Goal: Task Accomplishment & Management: Manage account settings

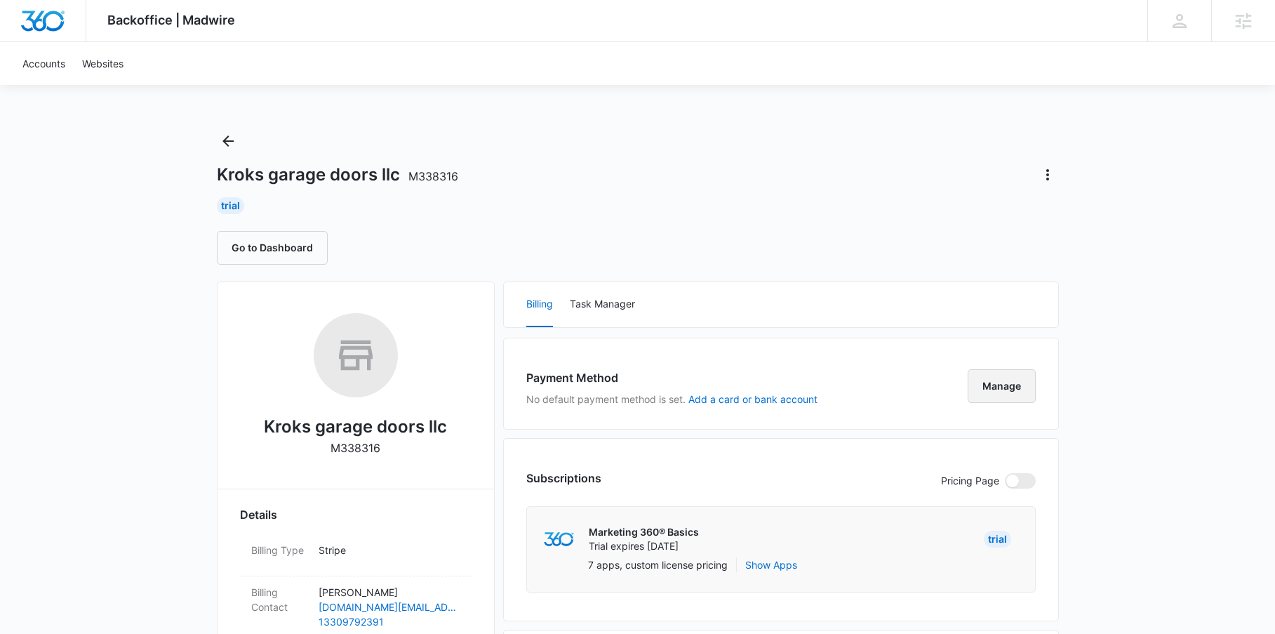
click at [987, 386] on button "Manage" at bounding box center [1002, 386] width 68 height 34
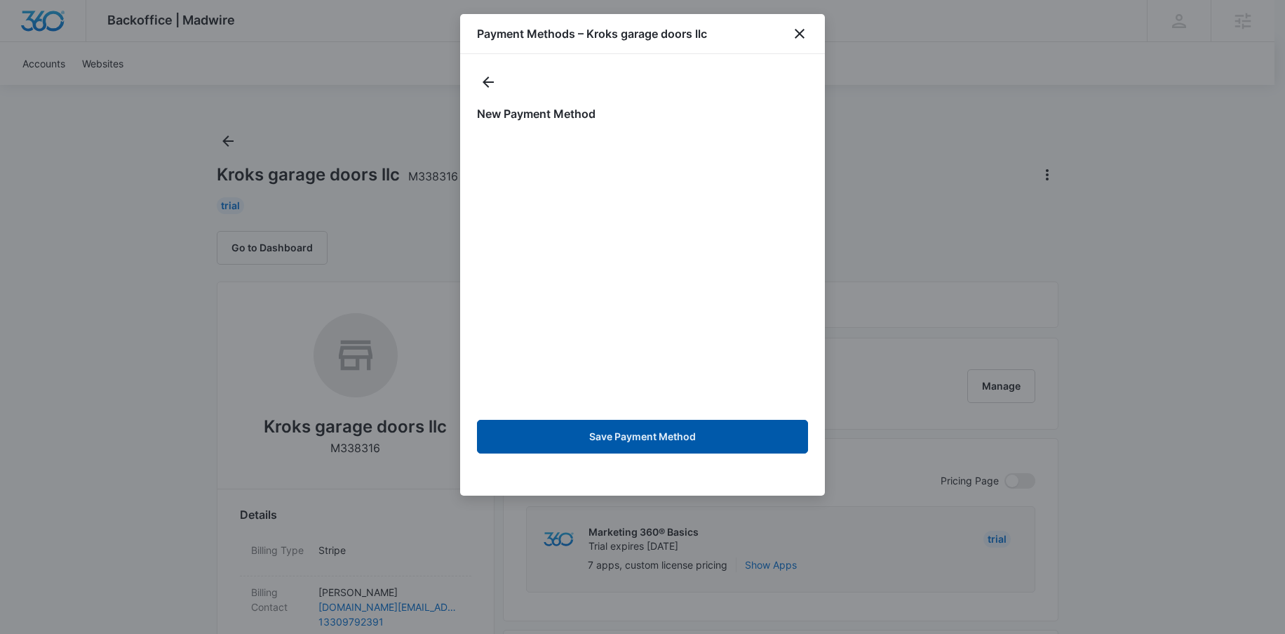
click at [641, 439] on button "Save Payment Method" at bounding box center [642, 437] width 331 height 34
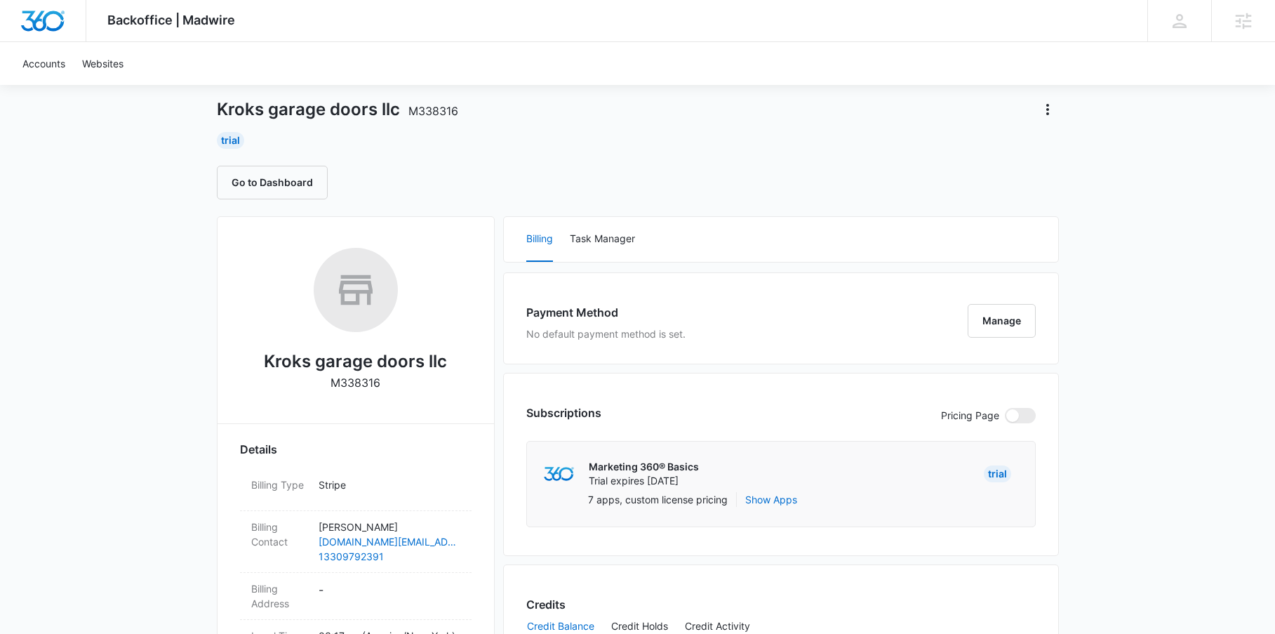
scroll to position [137, 0]
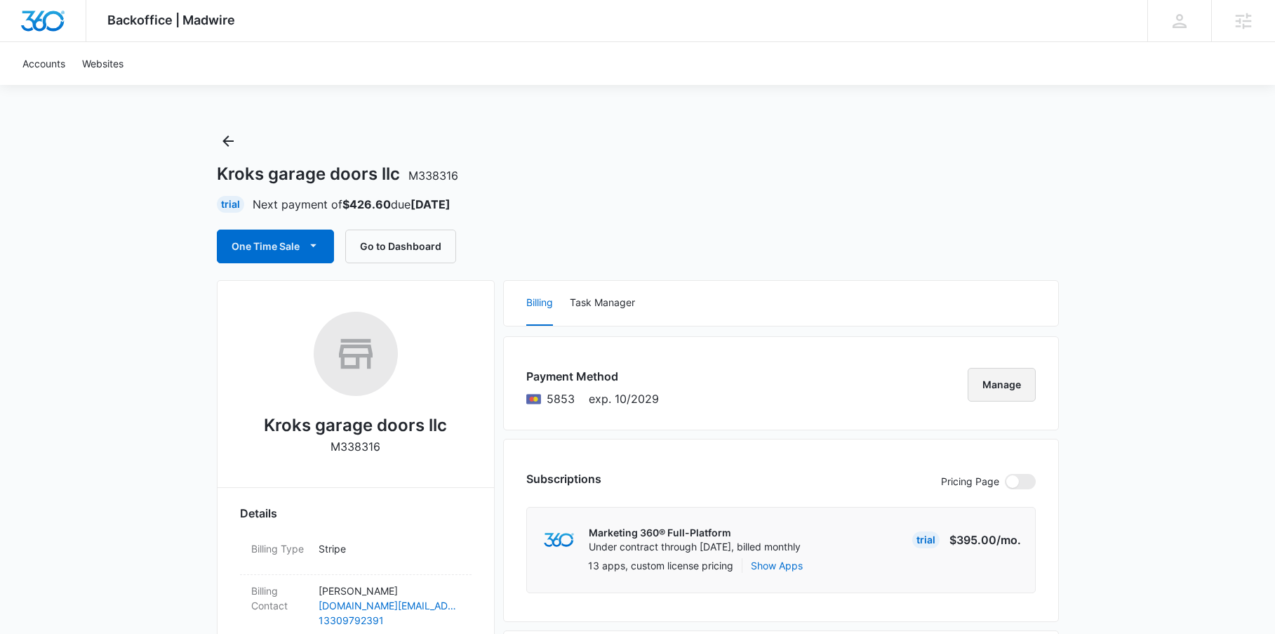
click at [991, 389] on button "Manage" at bounding box center [1002, 385] width 68 height 34
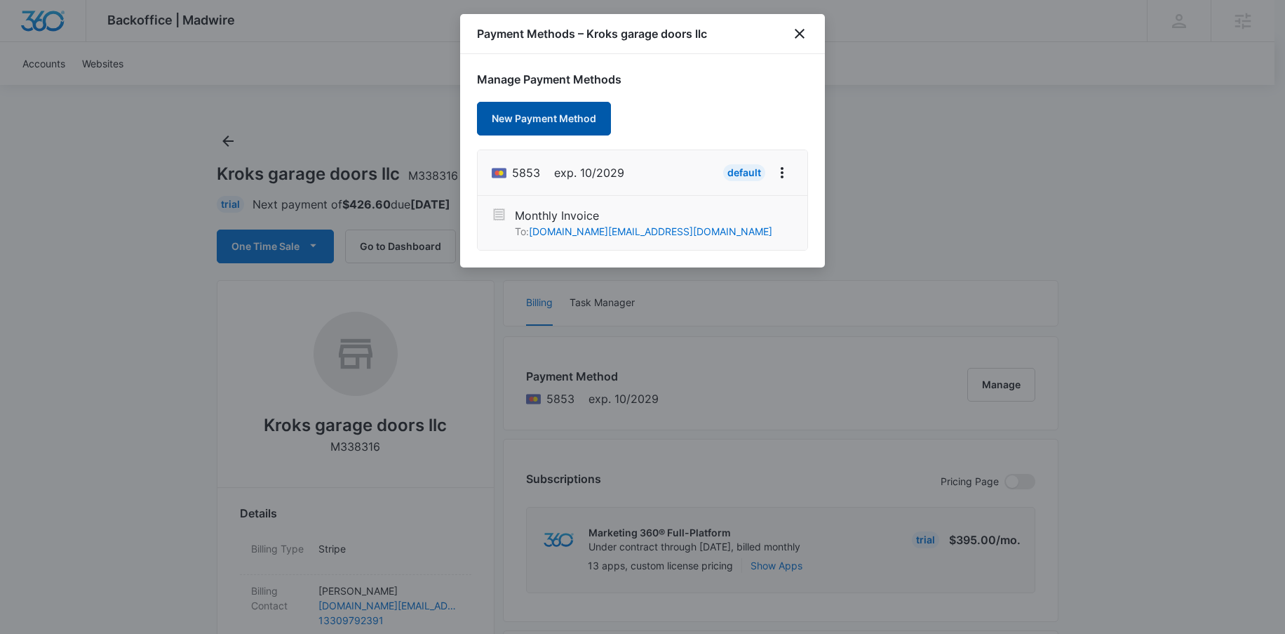
click at [534, 119] on button "New Payment Method" at bounding box center [544, 119] width 134 height 34
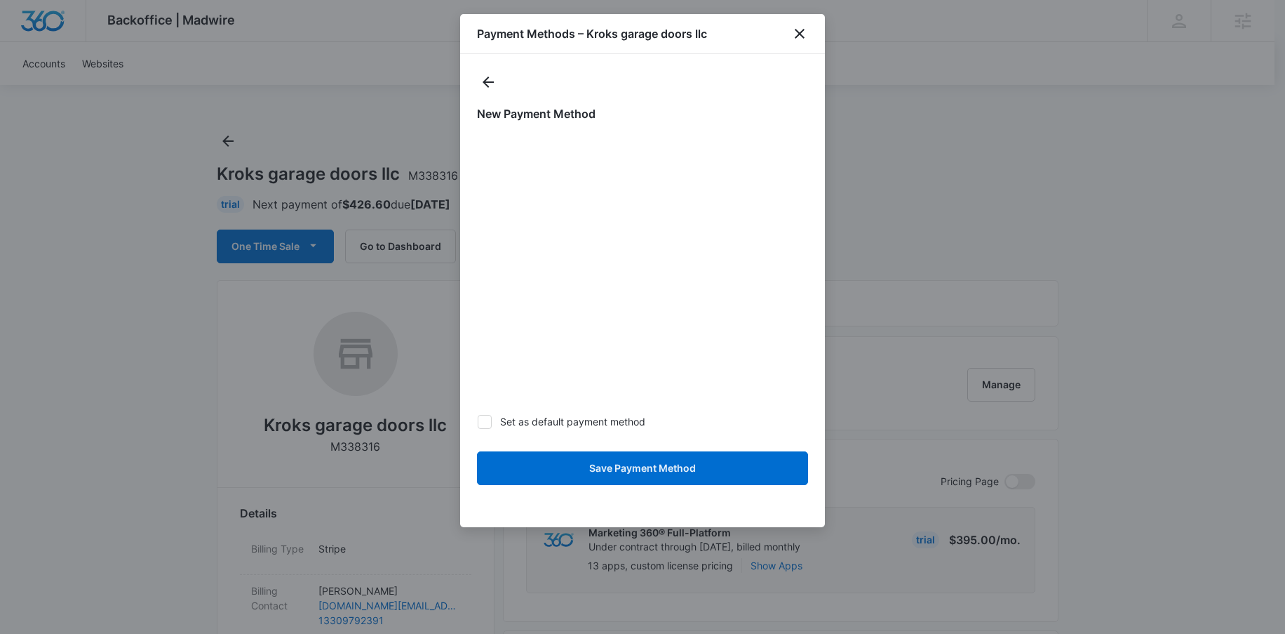
click at [482, 422] on icon at bounding box center [485, 421] width 8 height 6
click at [478, 422] on input "Set as default payment method" at bounding box center [477, 421] width 1 height 1
checkbox input "true"
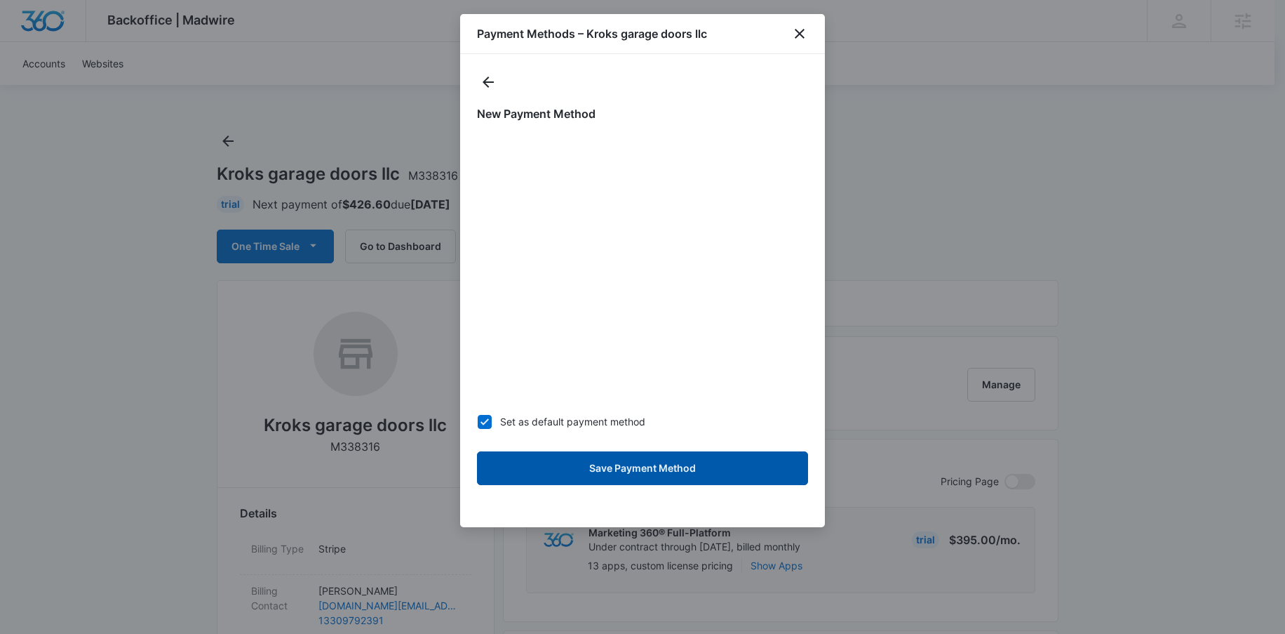
click at [656, 471] on button "Save Payment Method" at bounding box center [642, 468] width 331 height 34
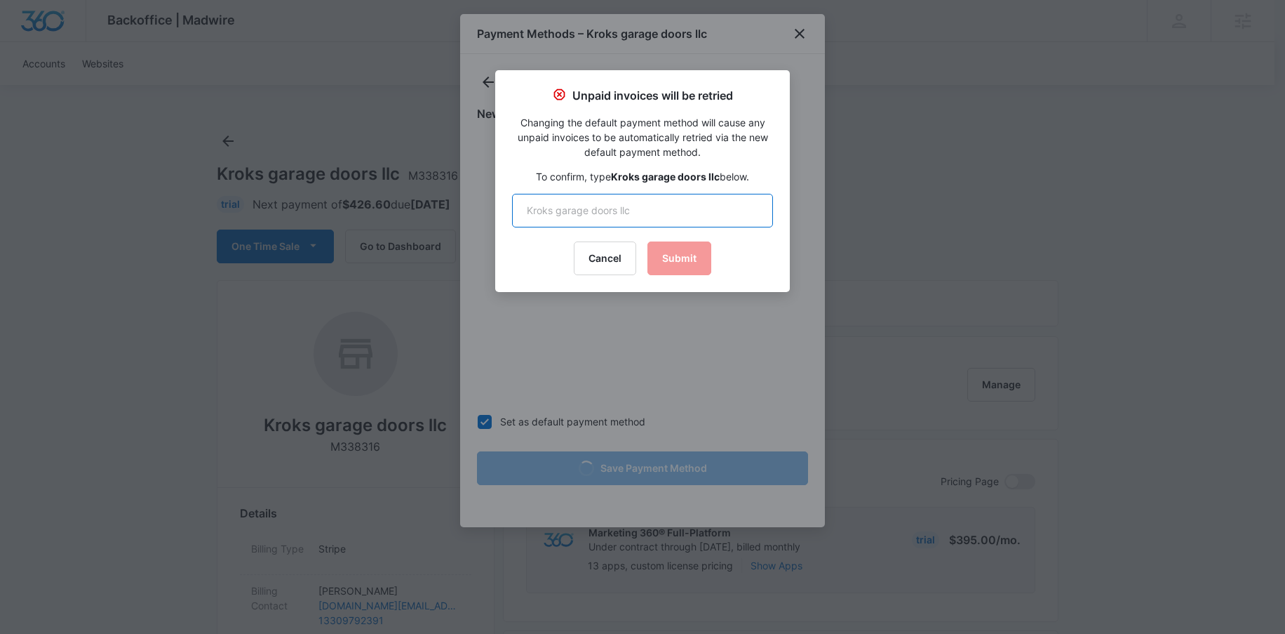
click at [598, 210] on input "text" at bounding box center [642, 211] width 261 height 34
click at [703, 226] on input "Kroks Garage Doors LLC" at bounding box center [642, 211] width 261 height 34
click at [688, 257] on div "Cancel Submit" at bounding box center [642, 258] width 261 height 34
click at [654, 209] on input "Kroks Garage Doors LLC" at bounding box center [642, 211] width 261 height 34
drag, startPoint x: 673, startPoint y: 208, endPoint x: 555, endPoint y: 205, distance: 117.9
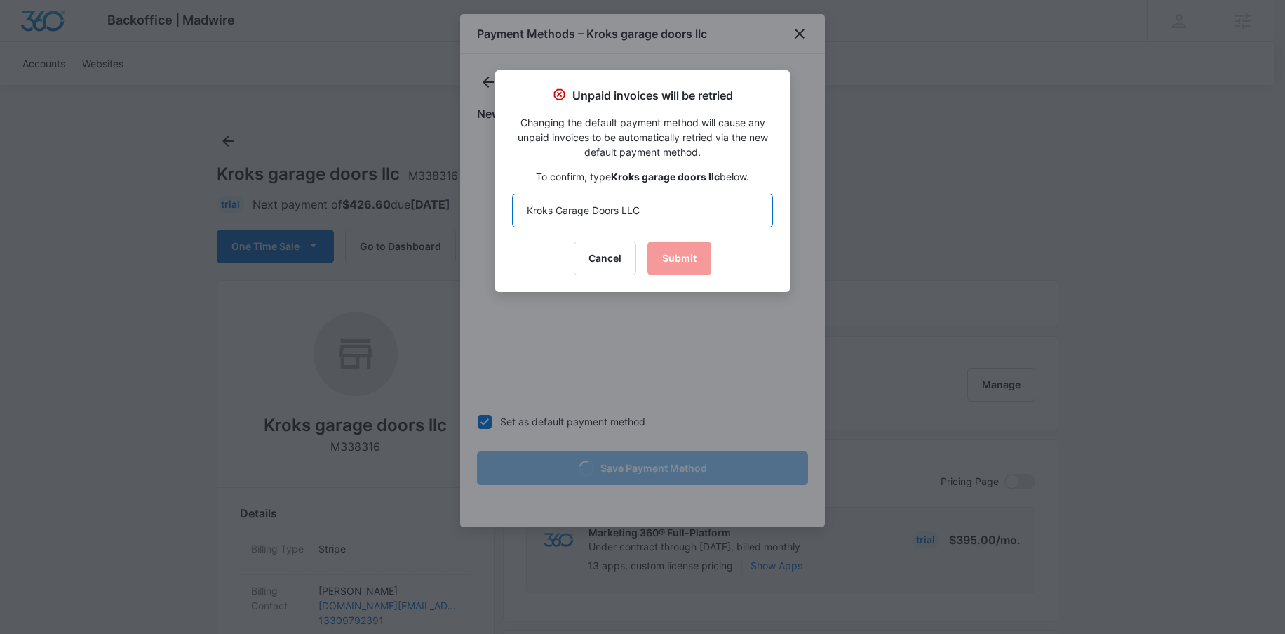
click at [555, 205] on input "Kroks Garage Doors LLC" at bounding box center [642, 211] width 261 height 34
type input "Kroks garage doors llc"
click at [696, 262] on button "Submit" at bounding box center [680, 258] width 64 height 34
